Goal: Navigation & Orientation: Find specific page/section

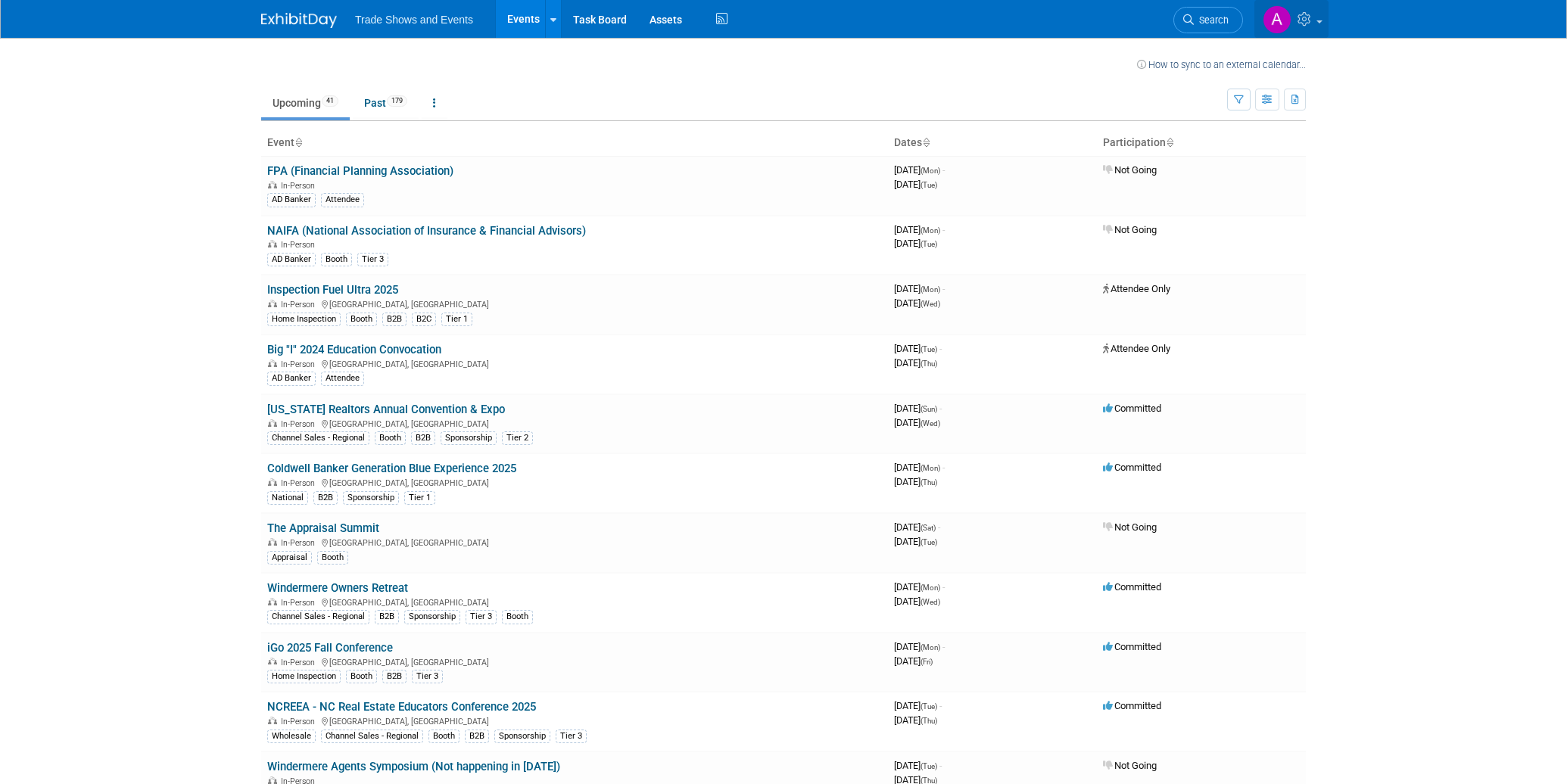
click at [1313, 20] on icon at bounding box center [1306, 19] width 17 height 14
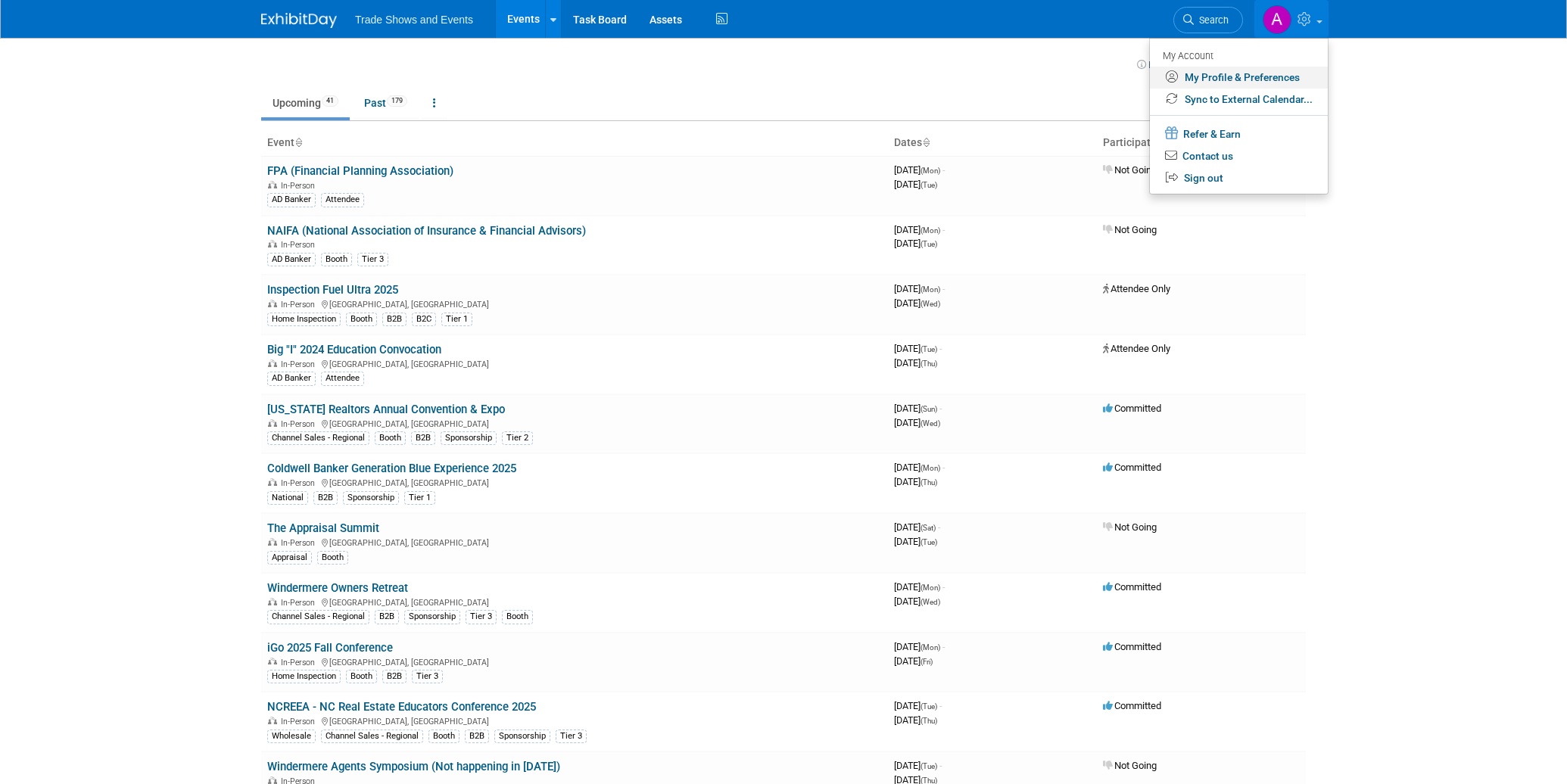
click at [1280, 74] on link "My Profile & Preferences" at bounding box center [1238, 77] width 178 height 22
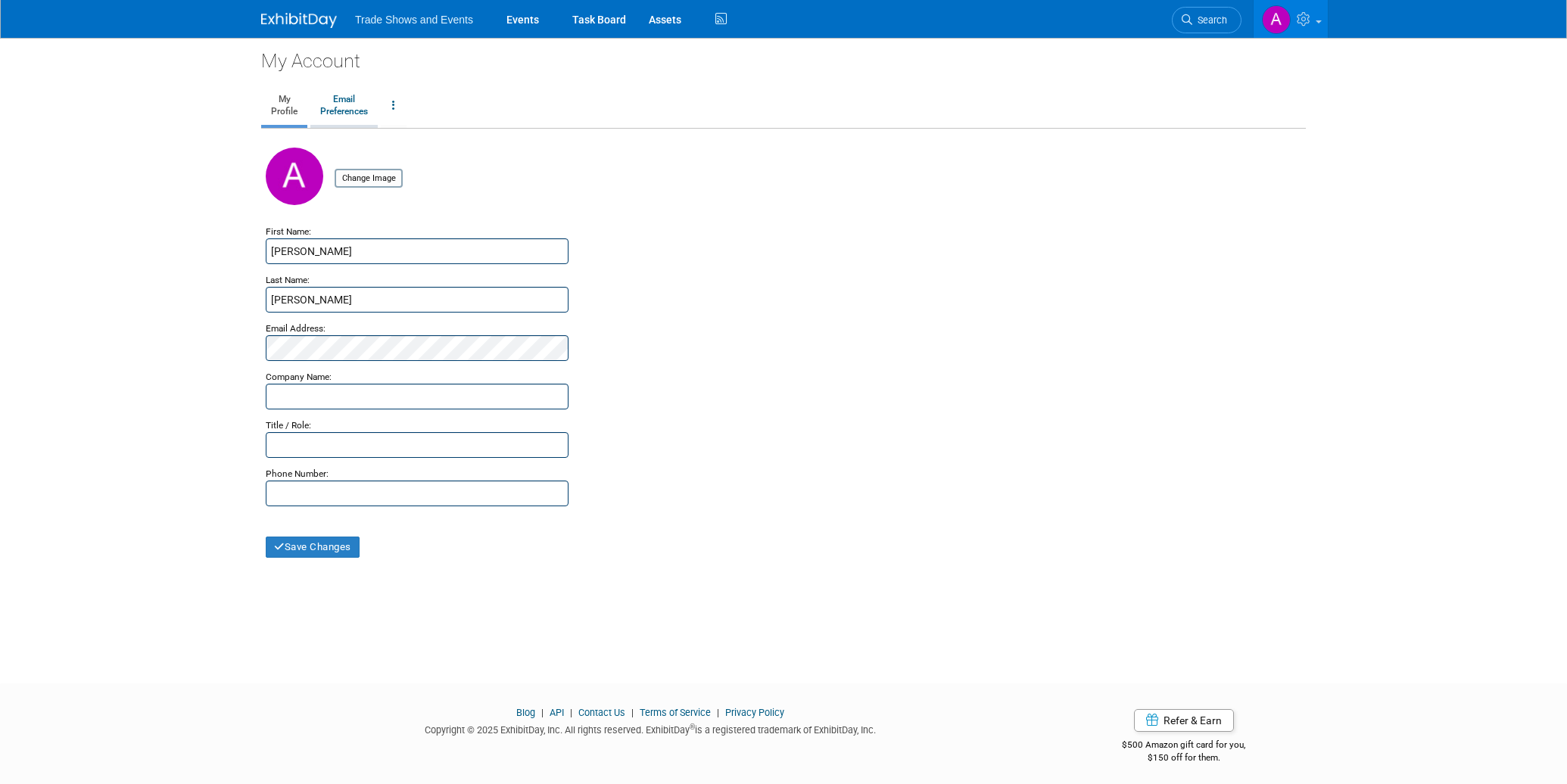
click at [352, 103] on link "Email Preferences" at bounding box center [344, 106] width 67 height 38
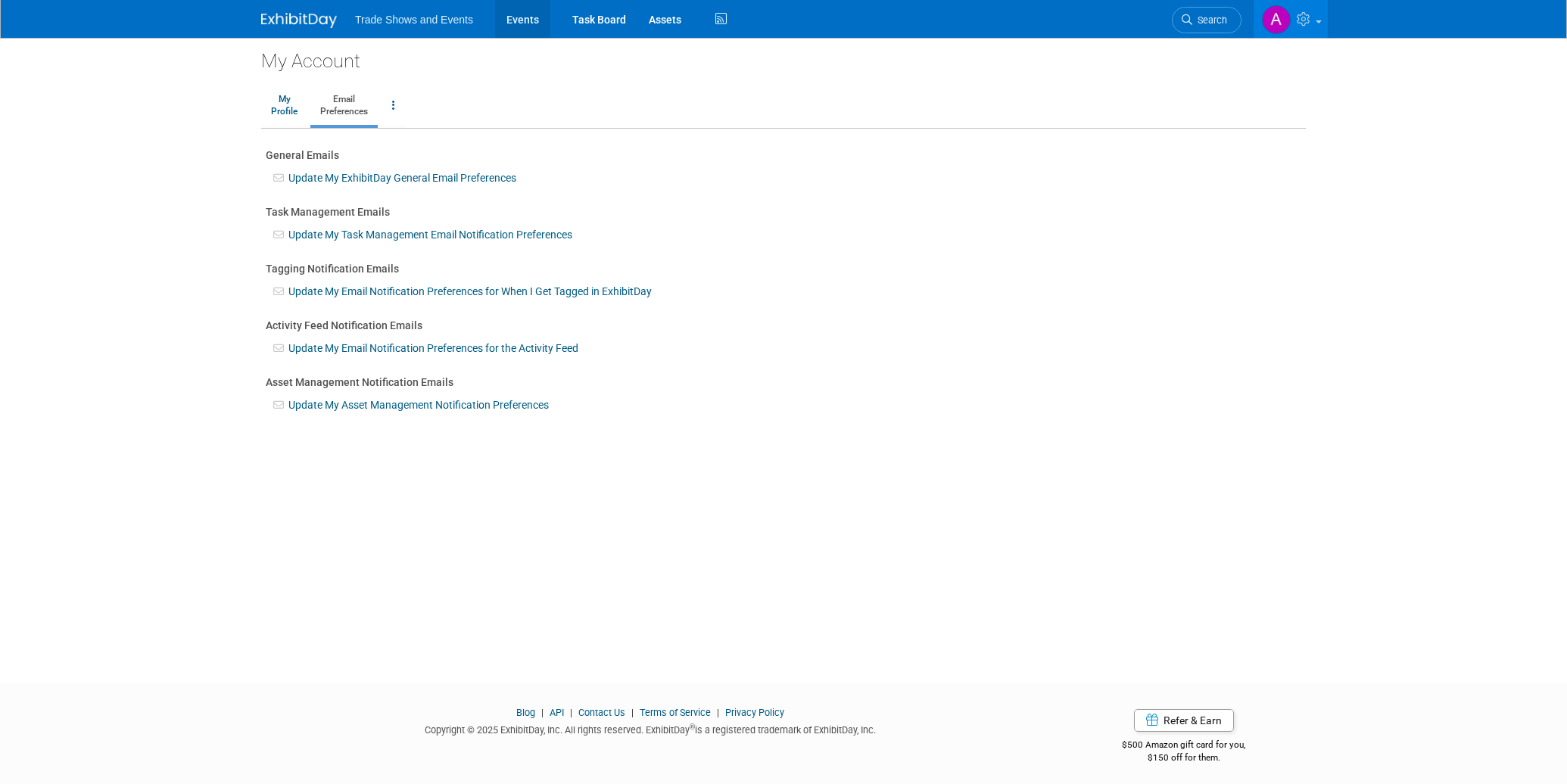
click at [522, 28] on link "Events" at bounding box center [522, 19] width 55 height 38
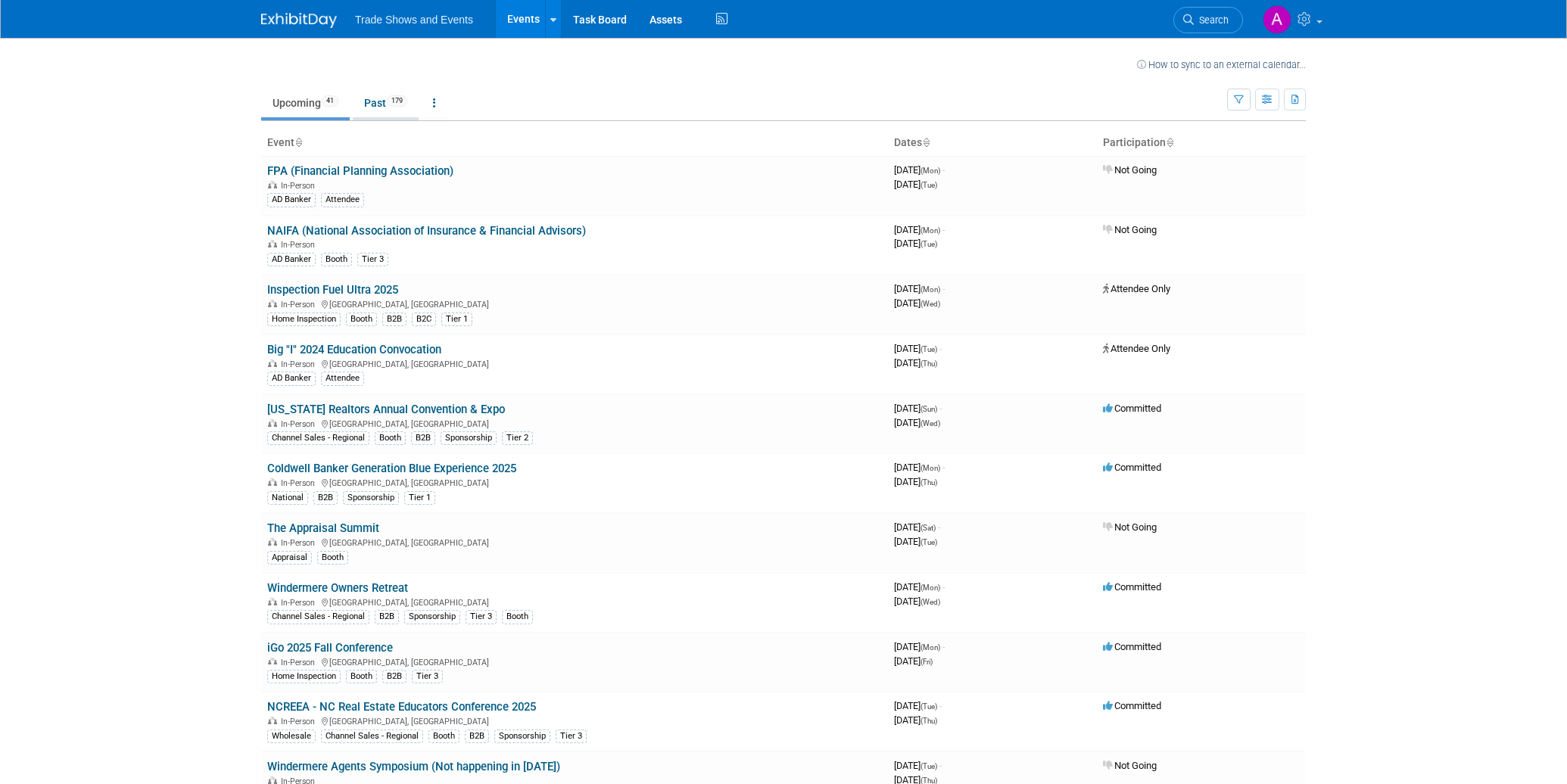
click at [392, 104] on link "Past 179" at bounding box center [386, 103] width 66 height 29
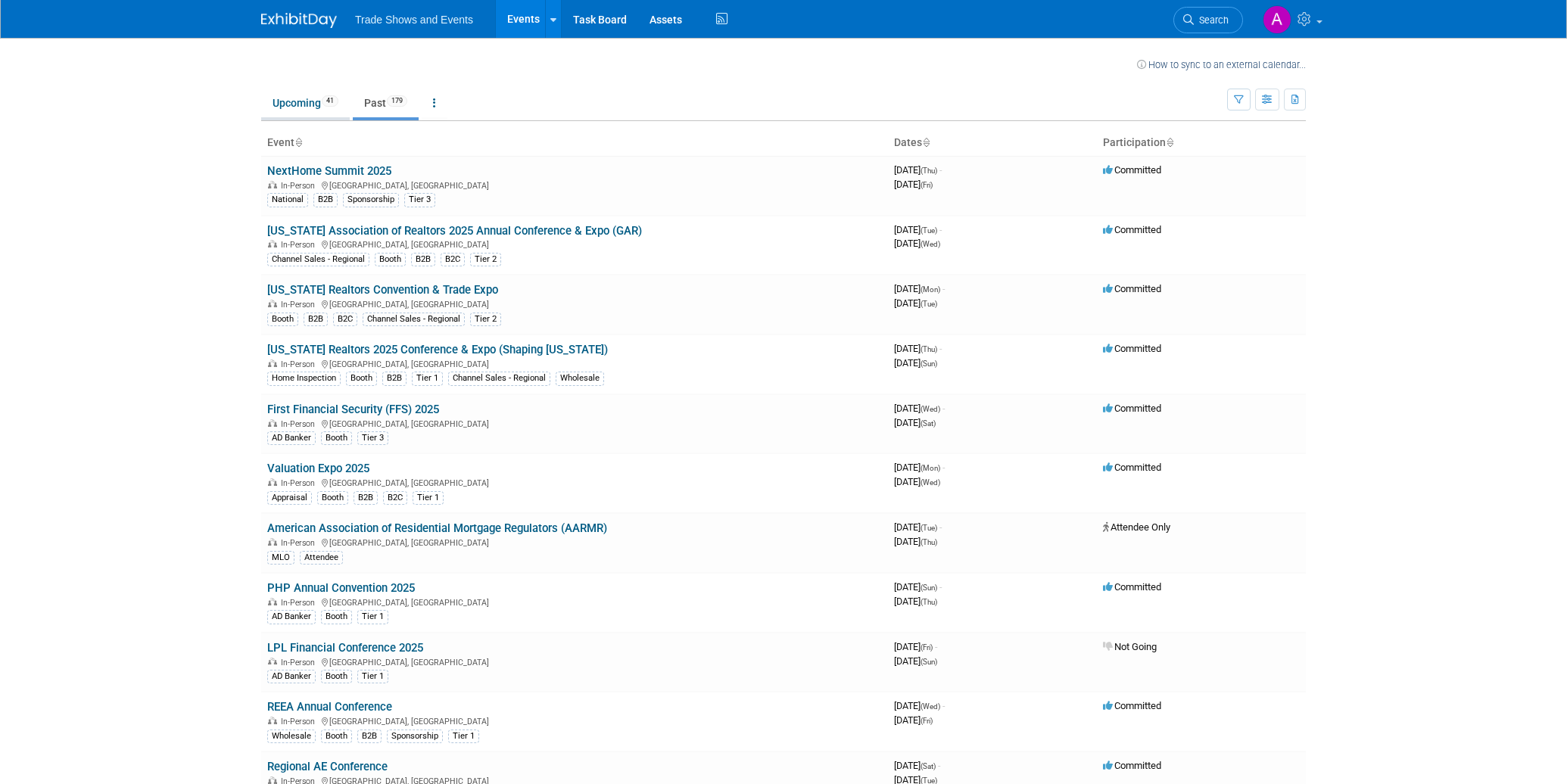
click at [315, 102] on link "Upcoming 41" at bounding box center [306, 103] width 89 height 29
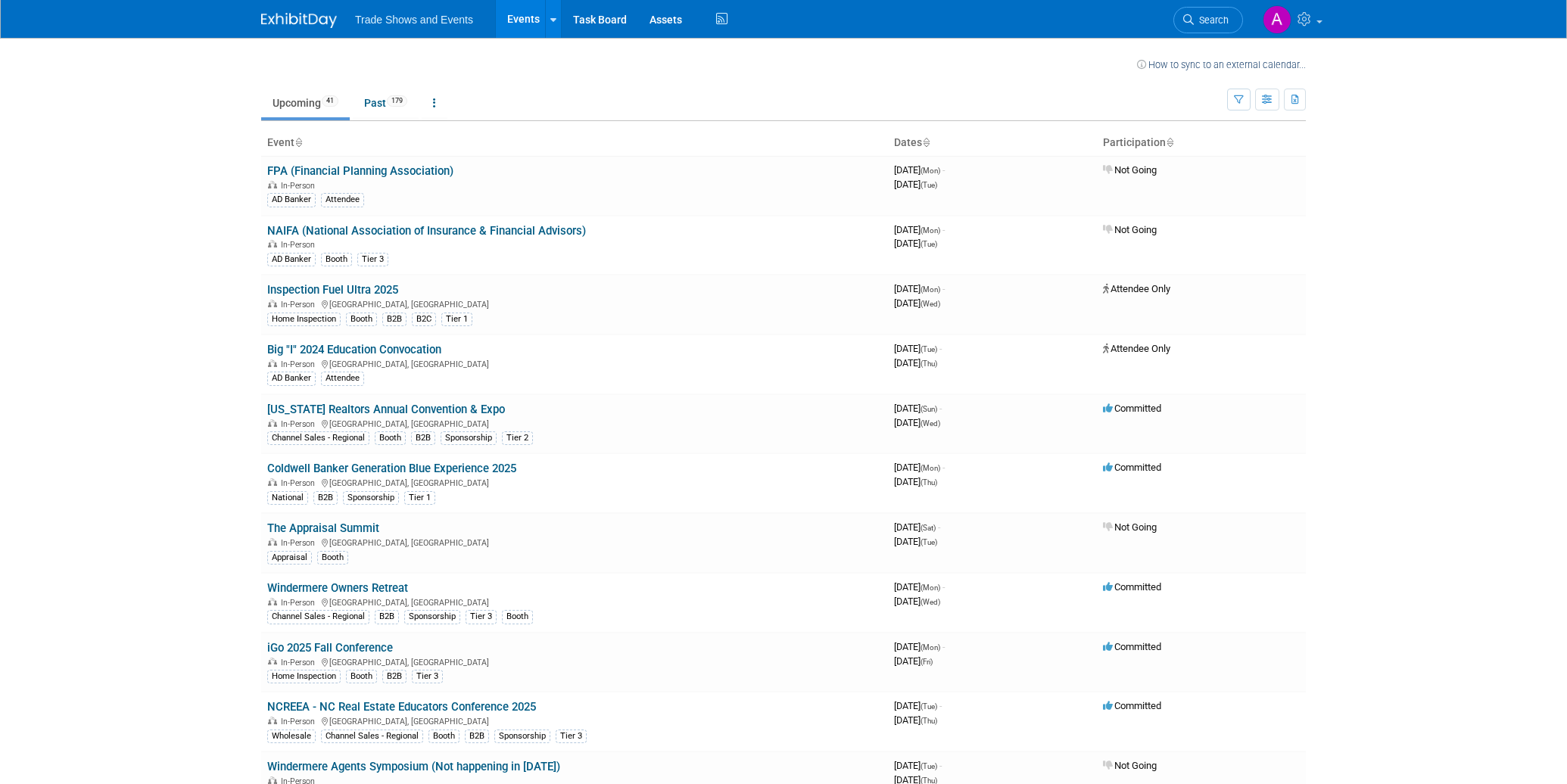
click at [415, 19] on span "Trade Shows and Events" at bounding box center [414, 20] width 118 height 12
click at [319, 20] on img at bounding box center [299, 21] width 76 height 15
click at [615, 24] on link "Task Board" at bounding box center [600, 19] width 76 height 38
